Goal: Obtain resource: Download file/media

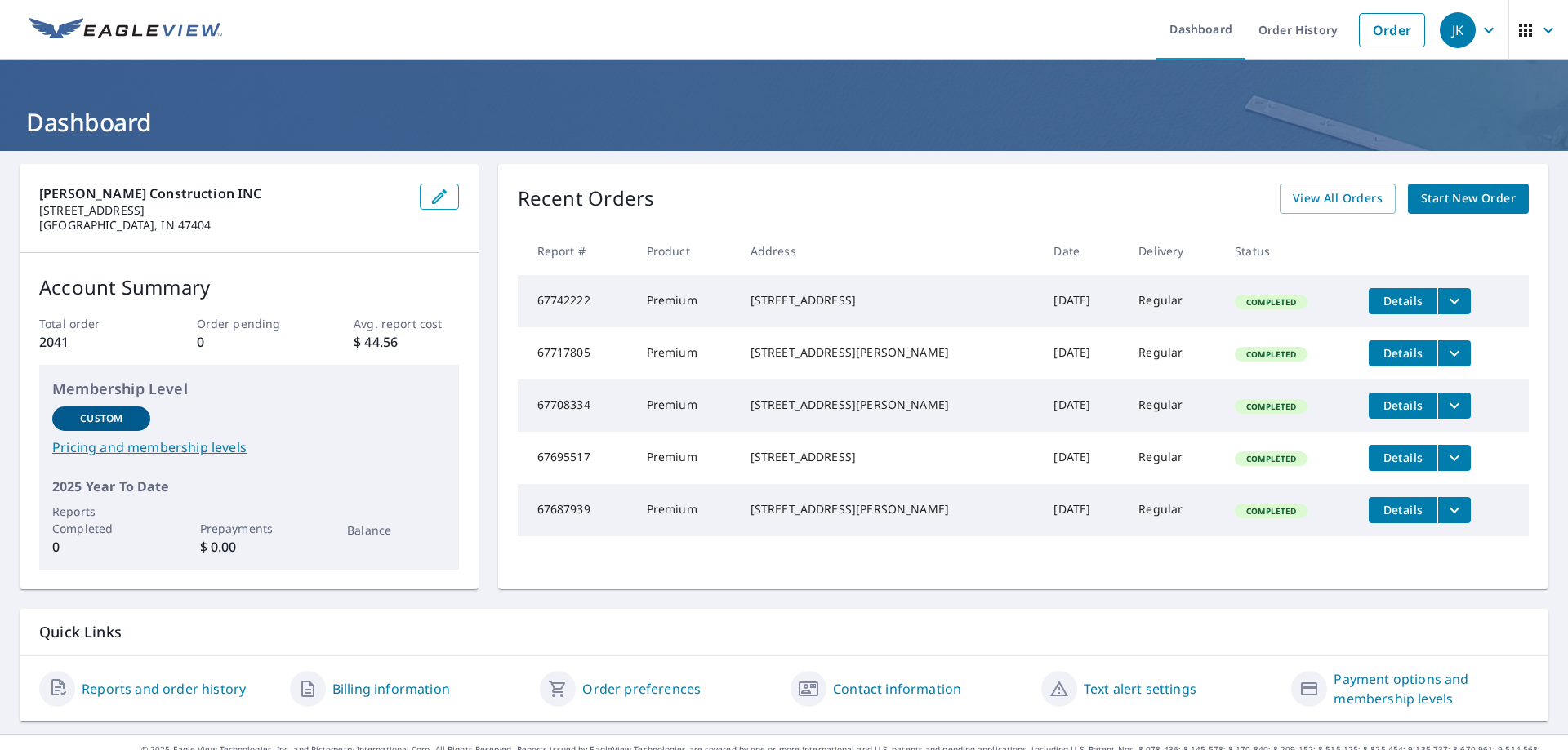
click at [945, 301] on div "[STREET_ADDRESS]" at bounding box center [888, 300] width 278 height 16
click at [1442, 290] on button "filesDropdownBtn-67742222" at bounding box center [1454, 301] width 34 height 27
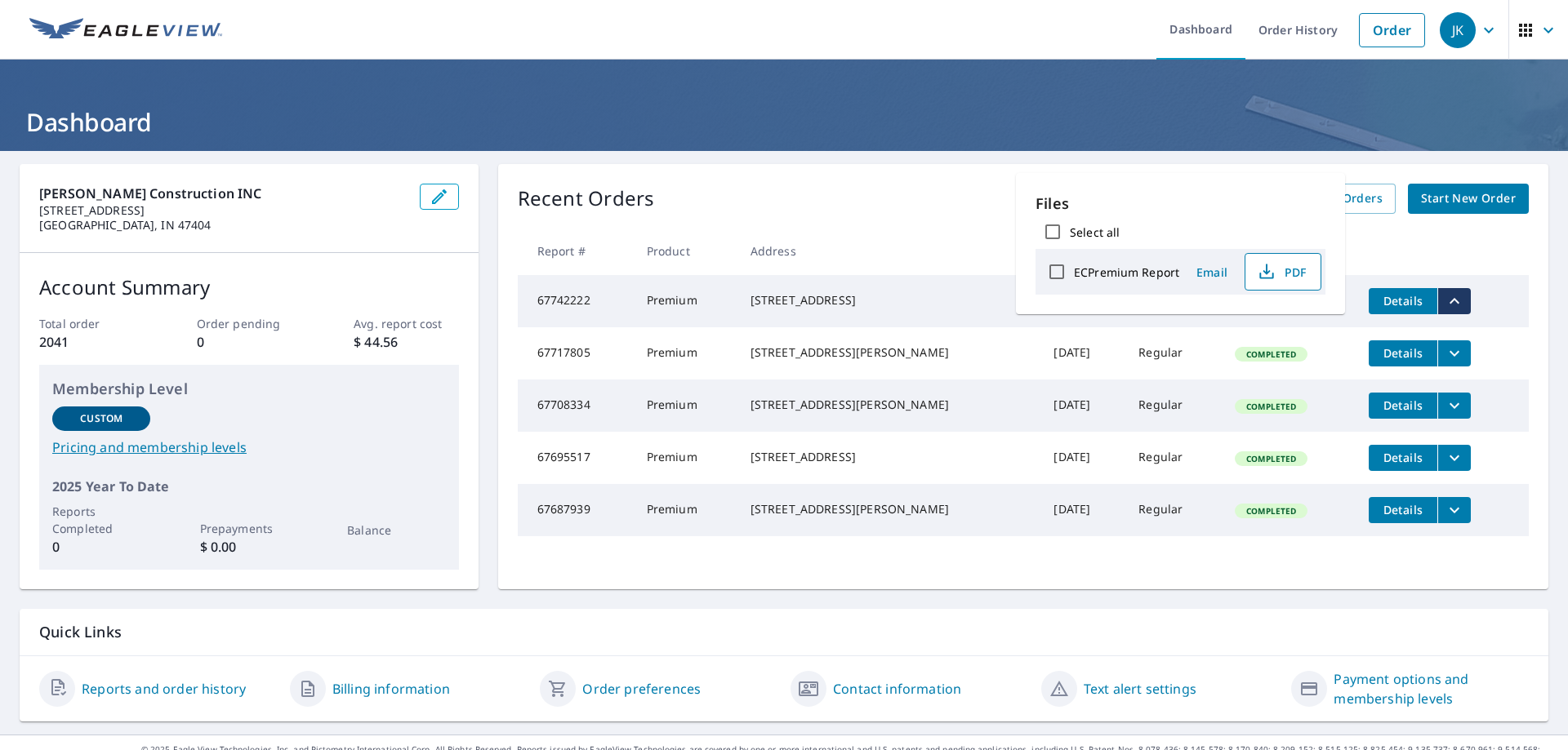
click at [1287, 275] on span "PDF" at bounding box center [1280, 271] width 52 height 19
click at [860, 203] on div "Recent Orders View All Orders Start New Order" at bounding box center [1023, 199] width 1011 height 30
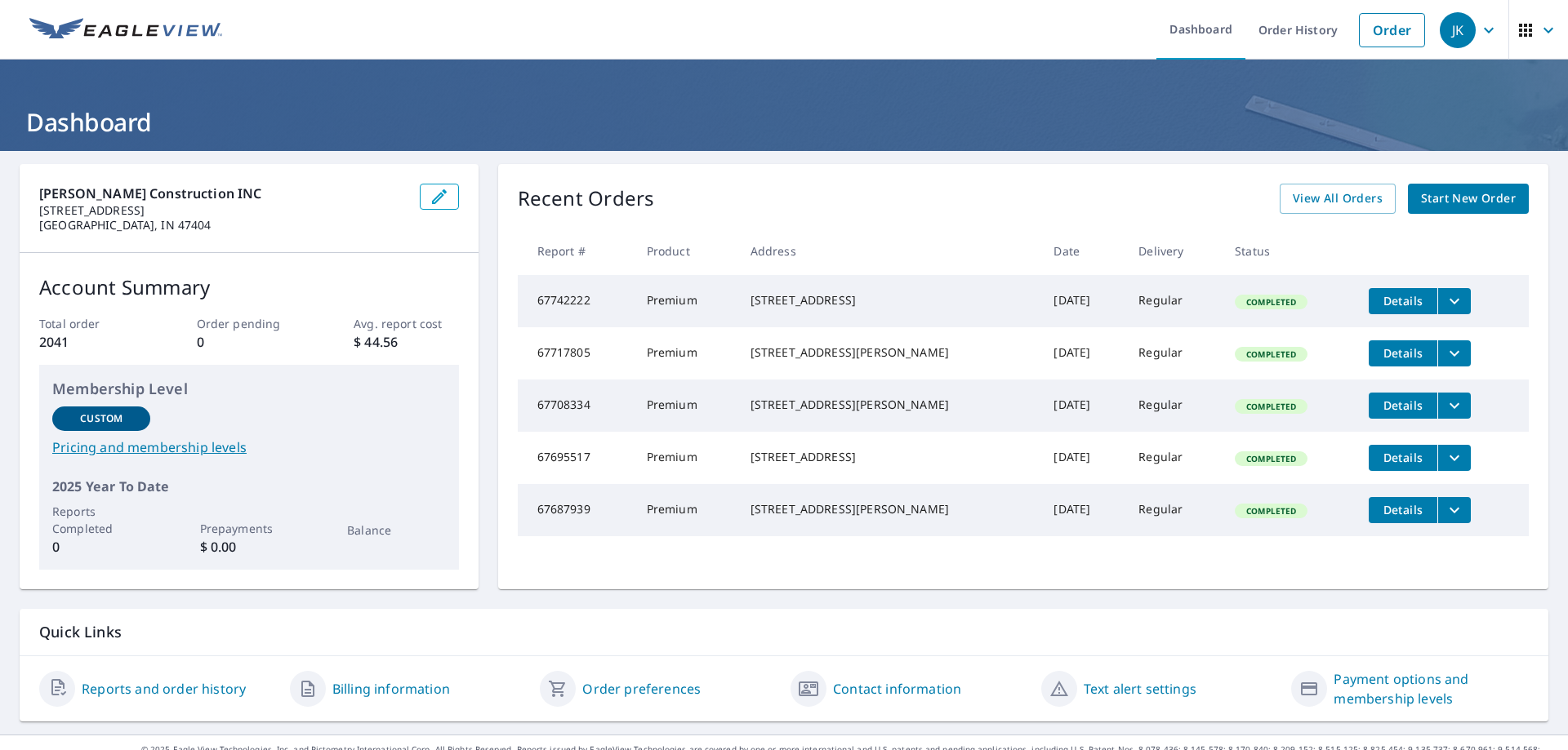
click at [1385, 310] on button "Details" at bounding box center [1402, 301] width 69 height 27
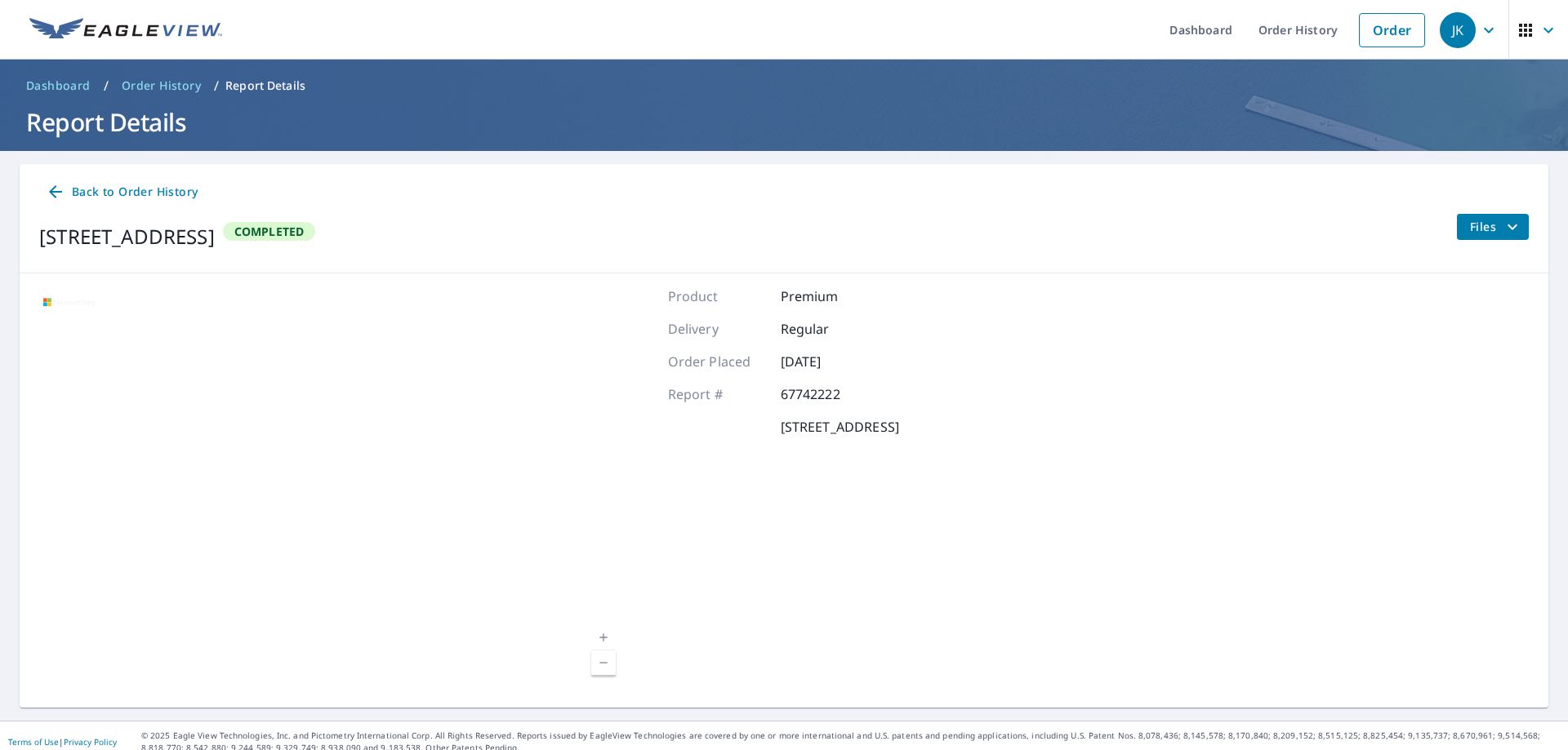
drag, startPoint x: 606, startPoint y: 176, endPoint x: 603, endPoint y: 168, distance: 8.5
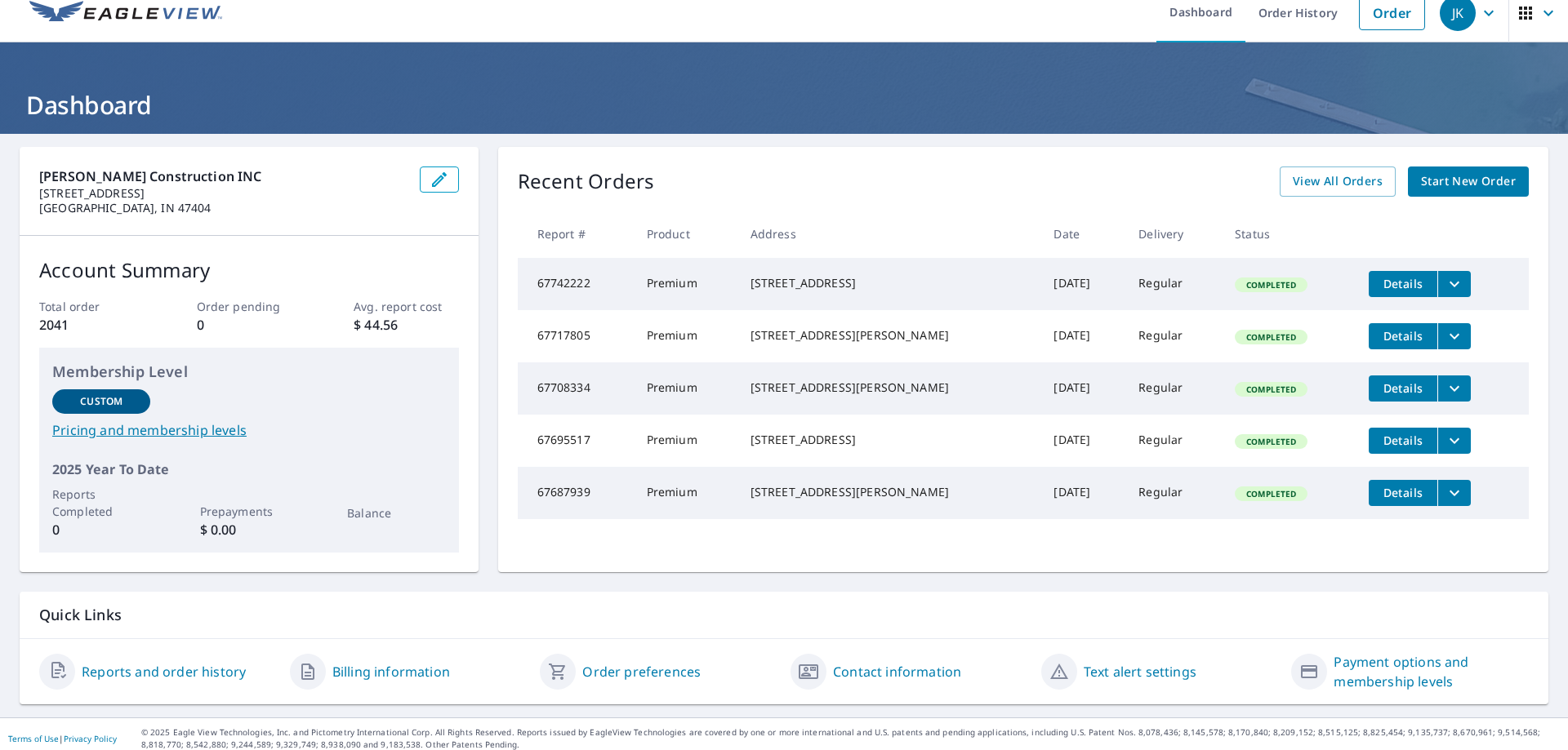
scroll to position [27, 0]
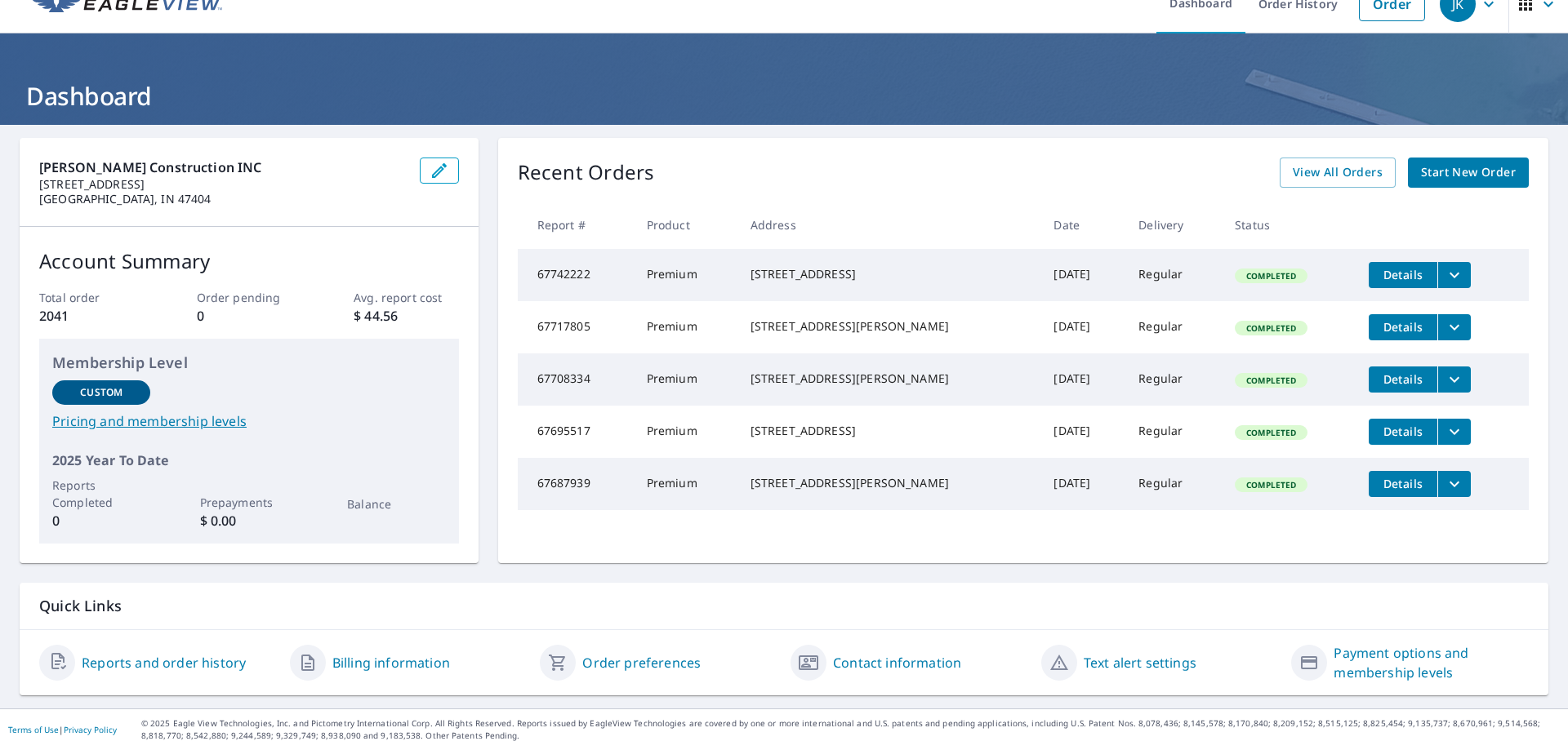
click at [1444, 277] on icon "filesDropdownBtn-67742222" at bounding box center [1454, 275] width 19 height 19
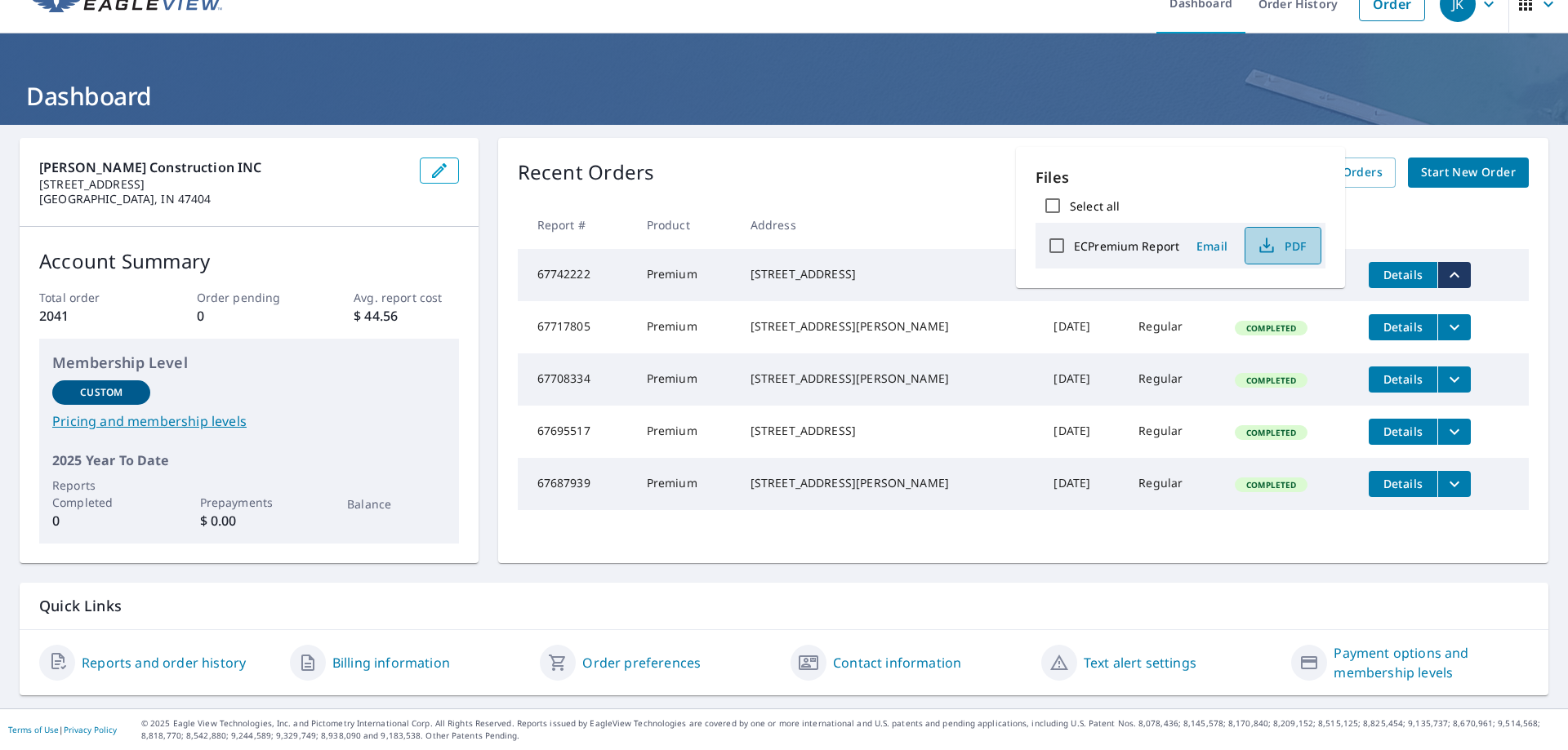
click at [1265, 250] on icon "button" at bounding box center [1266, 245] width 19 height 19
